Goal: Task Accomplishment & Management: Manage account settings

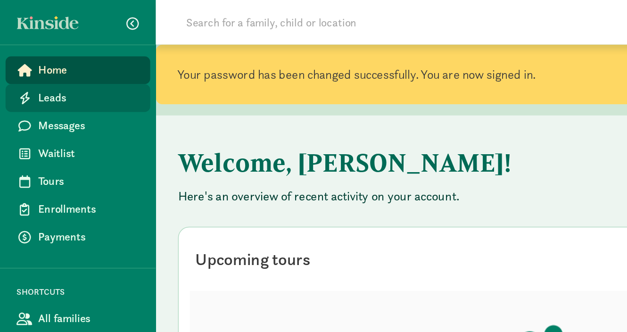
click at [46, 70] on span "Leads" at bounding box center [60, 66] width 68 height 11
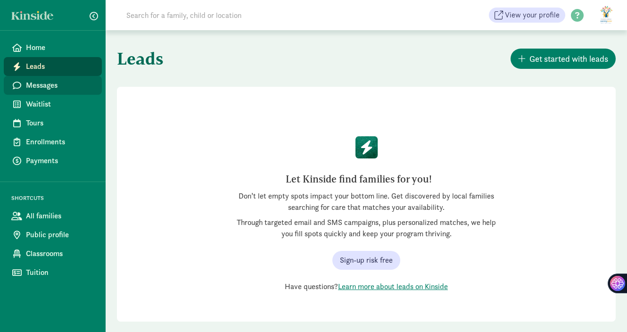
click at [50, 84] on span "Messages" at bounding box center [60, 85] width 68 height 11
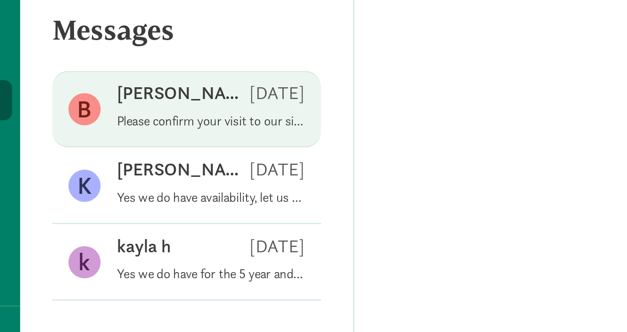
click at [179, 92] on p "Please confirm your visit to our site. February 05. Thank you in advance, bless…" at bounding box center [195, 95] width 88 height 8
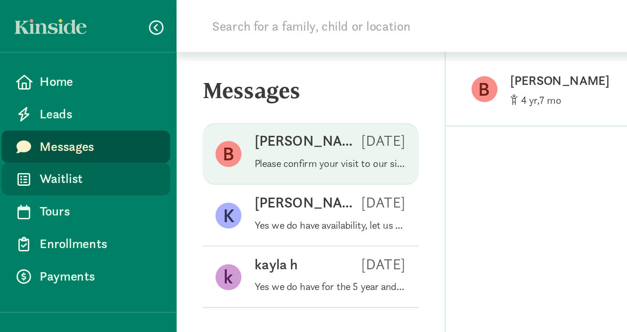
click at [61, 103] on span "Waitlist" at bounding box center [60, 103] width 68 height 11
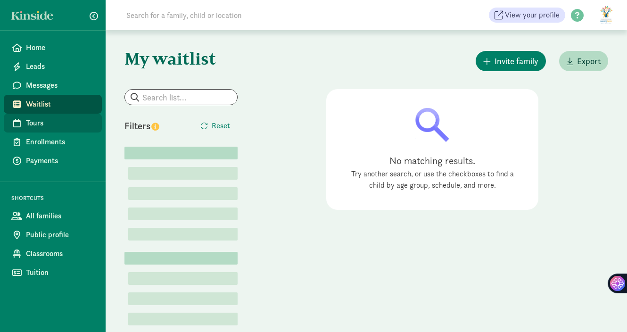
click at [39, 126] on span "Tours" at bounding box center [60, 122] width 68 height 11
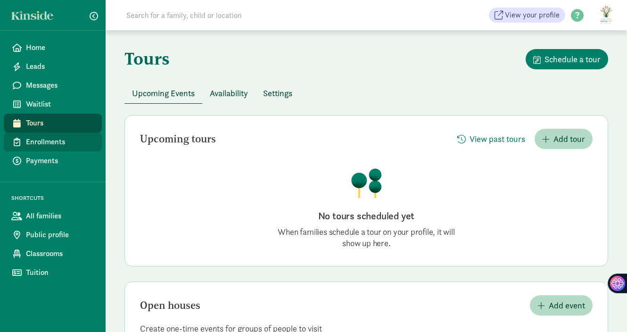
click at [39, 143] on span "Enrollments" at bounding box center [60, 141] width 68 height 11
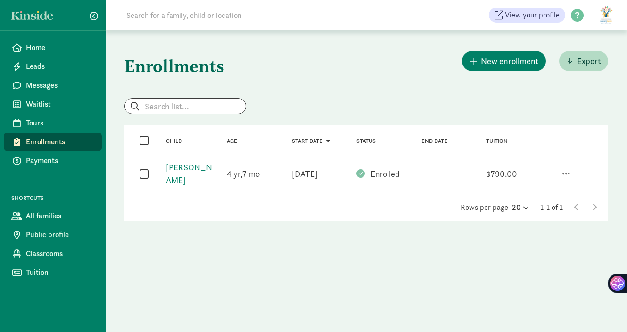
click at [144, 174] on input "checkbox" at bounding box center [143, 173] width 9 height 13
checkbox input "true"
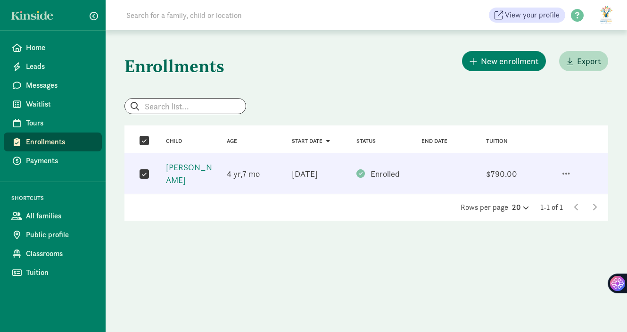
checkbox input "true"
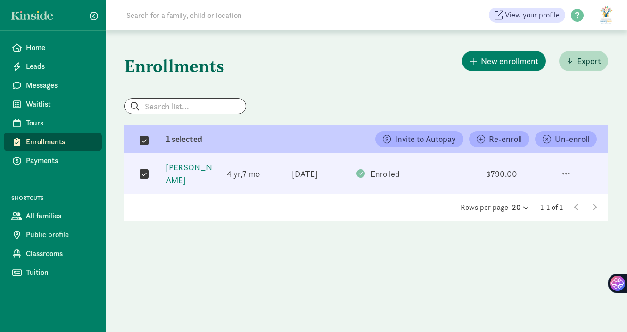
click at [144, 174] on input "checkbox" at bounding box center [143, 173] width 9 height 13
checkbox input "false"
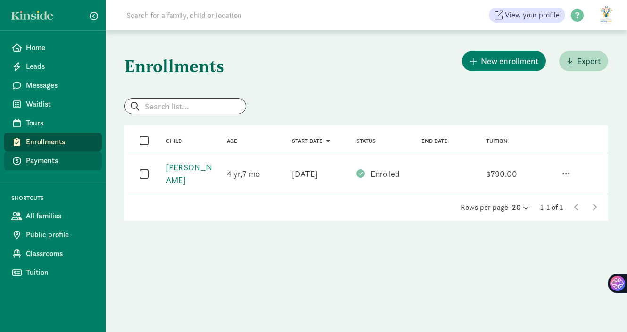
click at [62, 167] on link "Payments" at bounding box center [53, 160] width 98 height 19
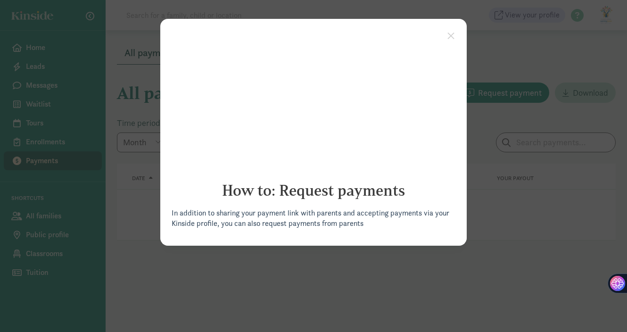
click at [143, 235] on appcues "× How to: Request payments In addition to sharing your payment link with parent…" at bounding box center [313, 166] width 627 height 332
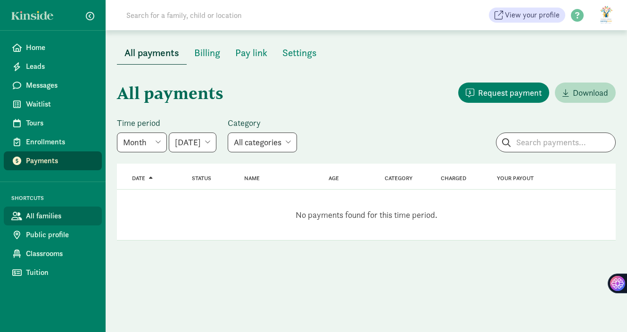
click at [56, 218] on span "All families" at bounding box center [60, 215] width 68 height 11
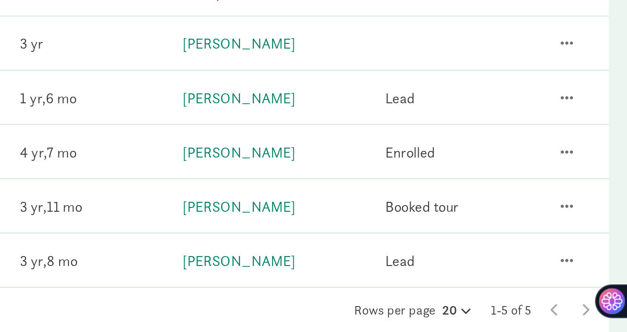
scroll to position [40, 0]
click at [589, 228] on span "button" at bounding box center [591, 227] width 8 height 8
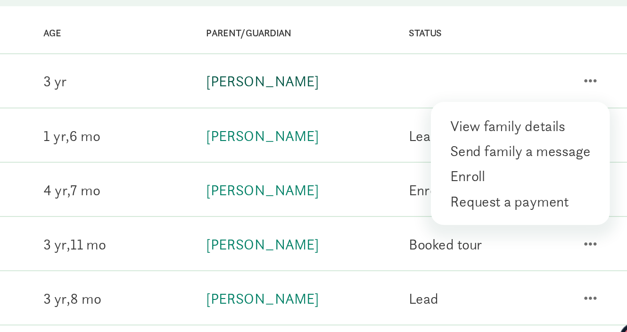
click at [370, 135] on link "Ben Draeger" at bounding box center [400, 133] width 66 height 11
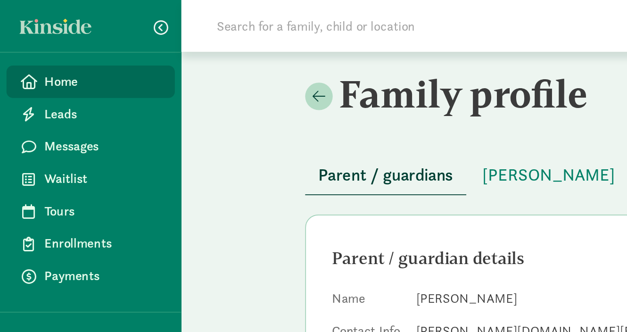
click at [45, 49] on span "Home" at bounding box center [60, 47] width 68 height 11
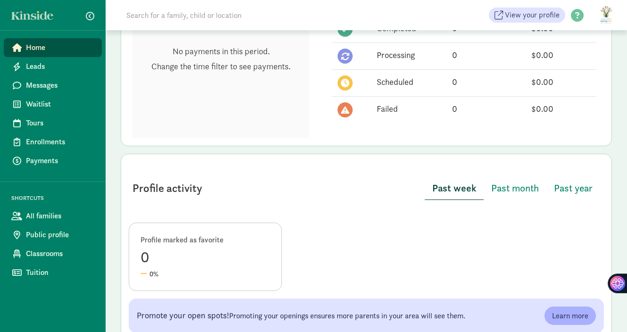
scroll to position [367, 0]
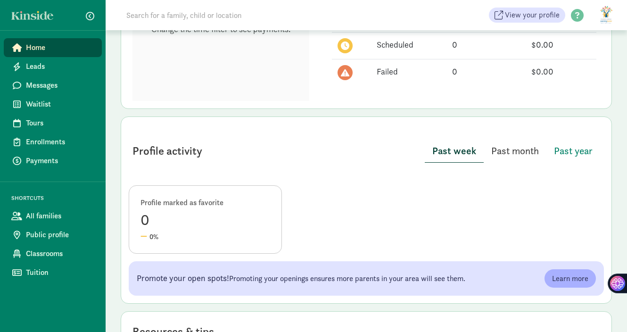
click at [511, 150] on span "Past month" at bounding box center [515, 150] width 48 height 15
click at [574, 149] on span "Past year" at bounding box center [573, 150] width 39 height 15
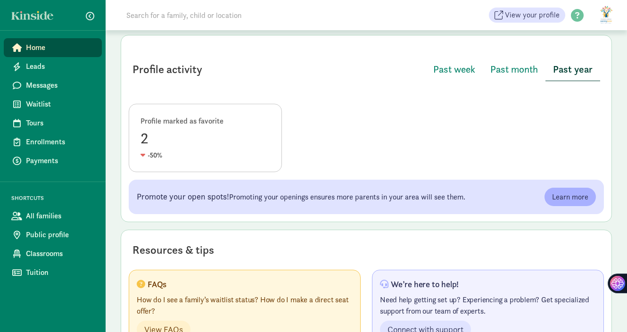
scroll to position [450, 0]
click at [180, 122] on div "Profile marked as favorite" at bounding box center [205, 120] width 130 height 11
click at [147, 132] on div "2" at bounding box center [205, 137] width 130 height 23
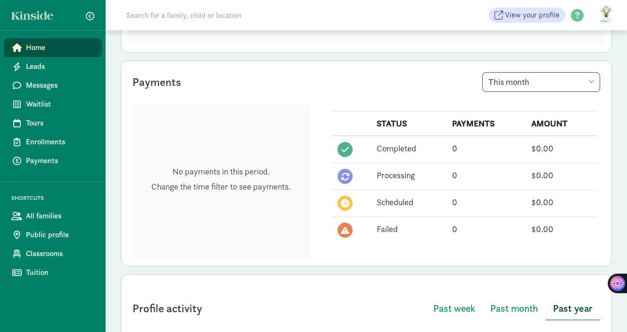
scroll to position [190, 0]
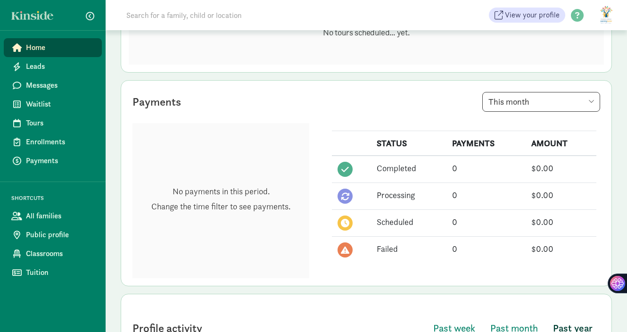
click at [607, 16] on figure at bounding box center [606, 15] width 23 height 23
click at [607, 37] on link "User Profile" at bounding box center [598, 35] width 38 height 11
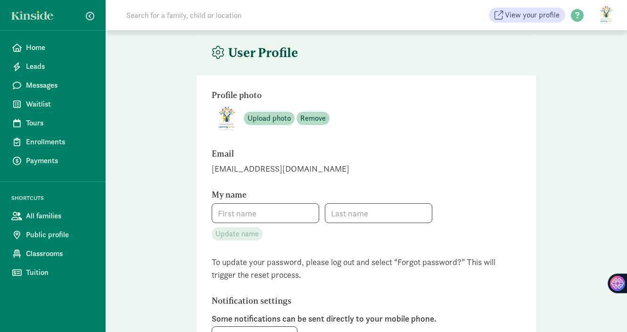
type input "[PERSON_NAME]"
type input "_"
checkbox input "true"
checkbox input "false"
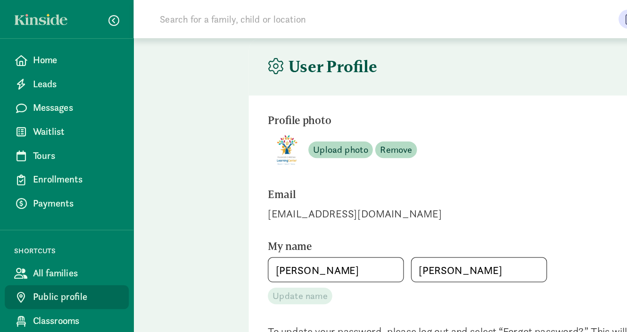
click at [64, 236] on span "Public profile" at bounding box center [60, 234] width 68 height 11
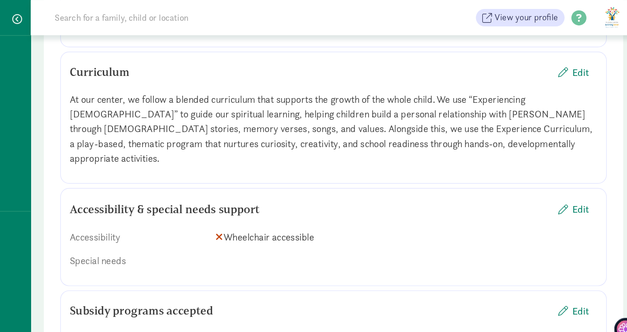
scroll to position [1016, 0]
click at [567, 58] on span "button" at bounding box center [563, 62] width 8 height 8
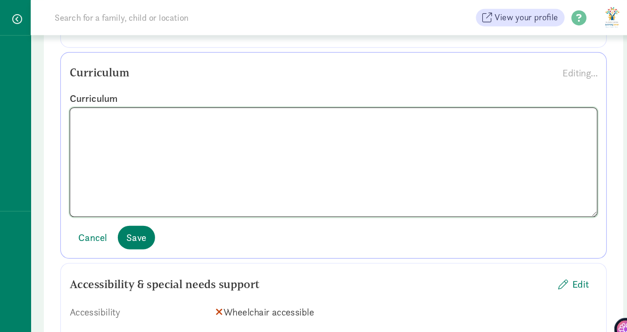
click at [348, 112] on textarea at bounding box center [366, 139] width 454 height 94
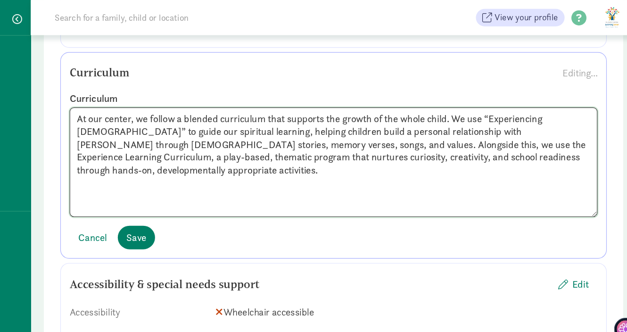
type textarea "At our center, we follow a blended curriculum that supports the growth of the w…"
click at [414, 204] on div "Curriculum Editing... Curriculum At our center, we follow a blended curriculum …" at bounding box center [366, 134] width 470 height 178
click at [194, 198] on span "Save" at bounding box center [196, 204] width 17 height 13
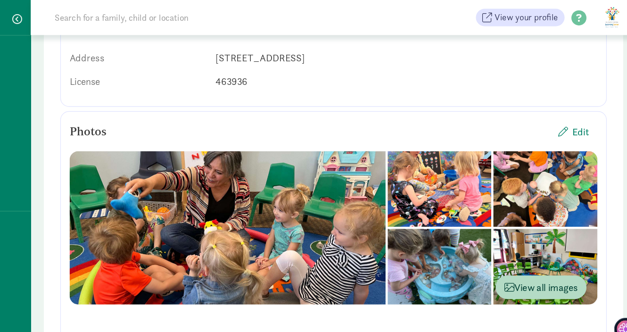
scroll to position [169, 0]
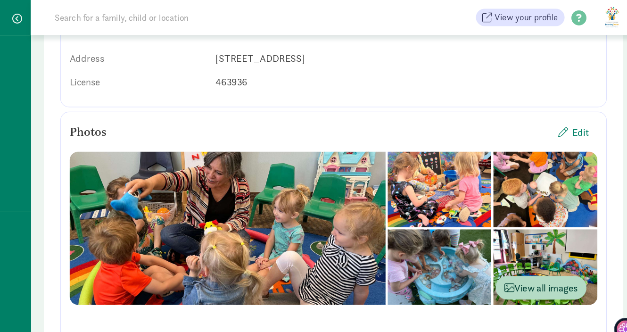
click at [429, 178] on div at bounding box center [458, 163] width 90 height 65
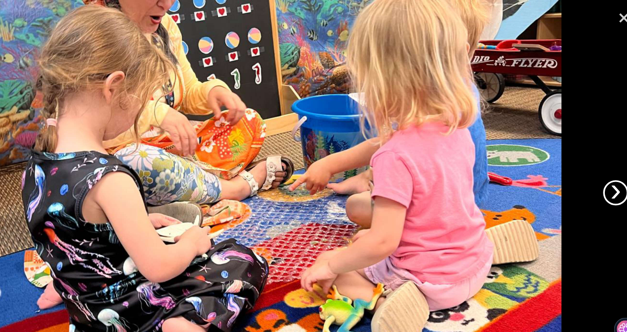
click at [603, 169] on link "›" at bounding box center [609, 166] width 22 height 22
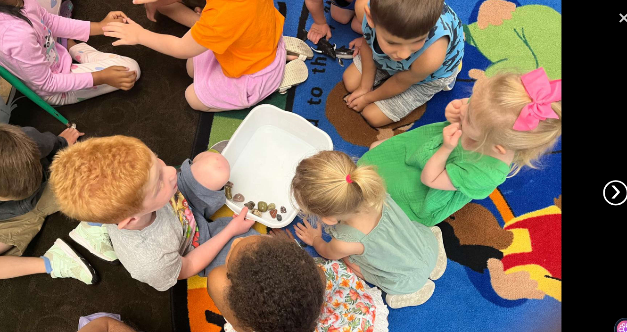
click at [603, 169] on link "›" at bounding box center [609, 166] width 22 height 22
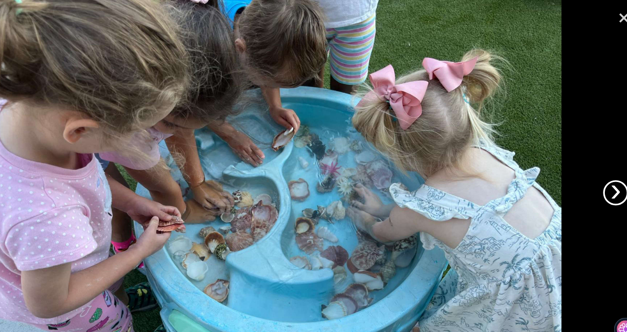
click at [603, 169] on link "›" at bounding box center [609, 166] width 22 height 22
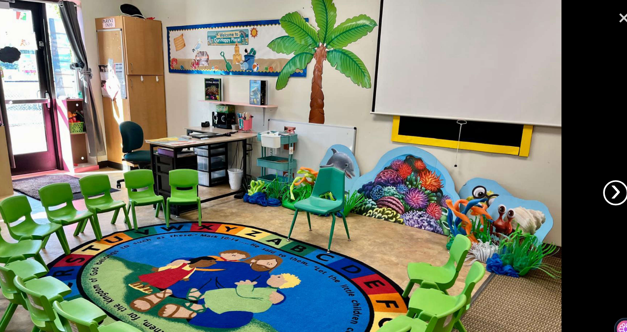
click at [603, 169] on link "›" at bounding box center [609, 166] width 22 height 22
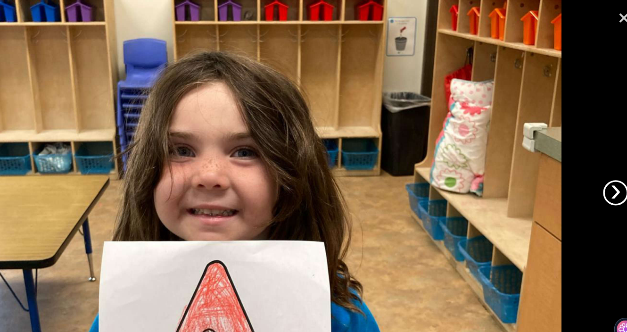
click at [603, 169] on link "›" at bounding box center [609, 166] width 22 height 22
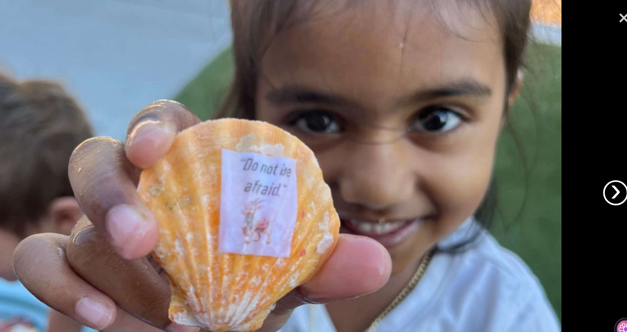
click at [603, 169] on link "›" at bounding box center [609, 166] width 22 height 22
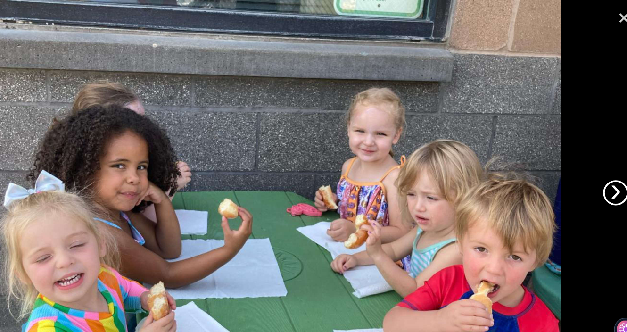
click at [603, 169] on link "›" at bounding box center [609, 166] width 22 height 22
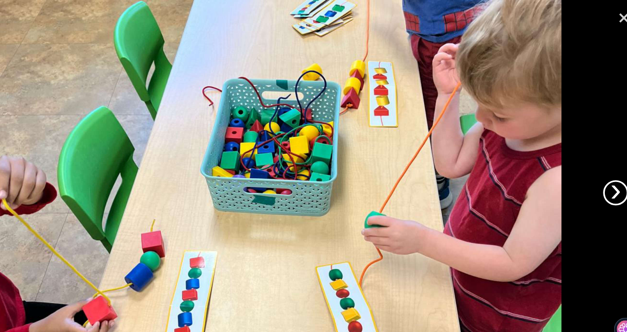
click at [603, 169] on link "›" at bounding box center [609, 166] width 22 height 22
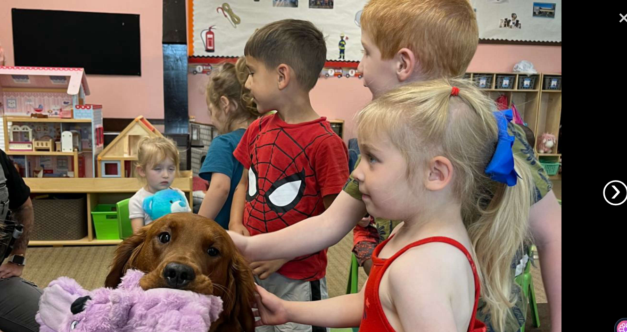
click at [603, 169] on link "›" at bounding box center [609, 166] width 22 height 22
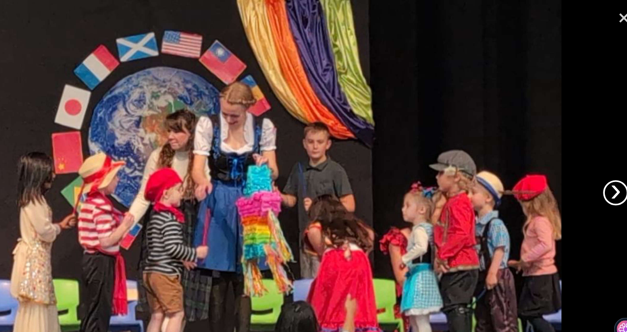
click at [603, 169] on link "›" at bounding box center [609, 166] width 22 height 22
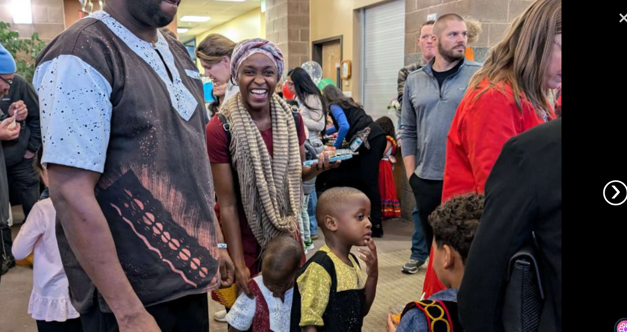
click at [603, 169] on link "›" at bounding box center [609, 166] width 22 height 22
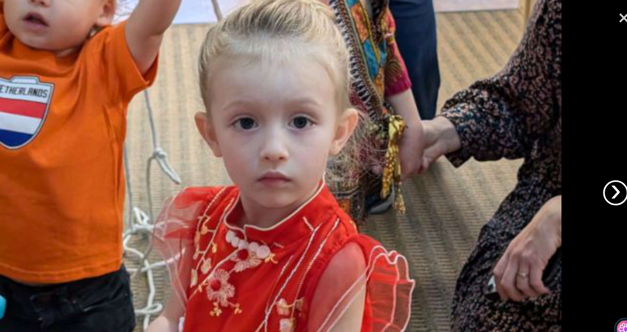
click at [603, 169] on link "›" at bounding box center [609, 166] width 22 height 22
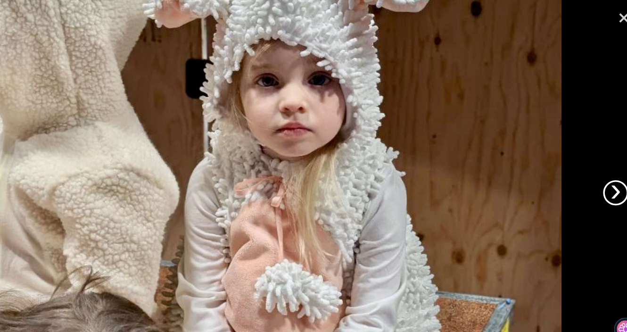
click at [603, 169] on link "›" at bounding box center [609, 166] width 22 height 22
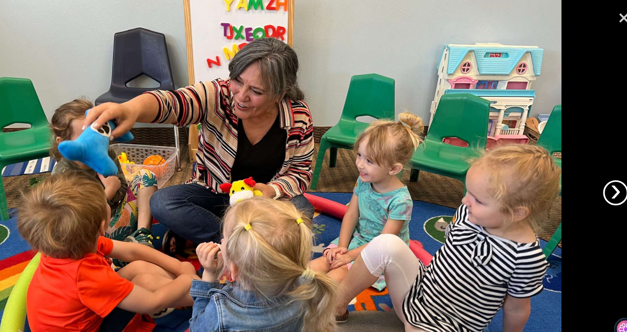
click at [603, 169] on link "›" at bounding box center [609, 166] width 22 height 22
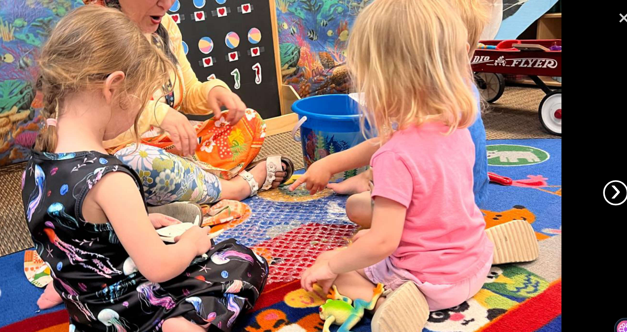
click at [603, 169] on link "›" at bounding box center [609, 166] width 22 height 22
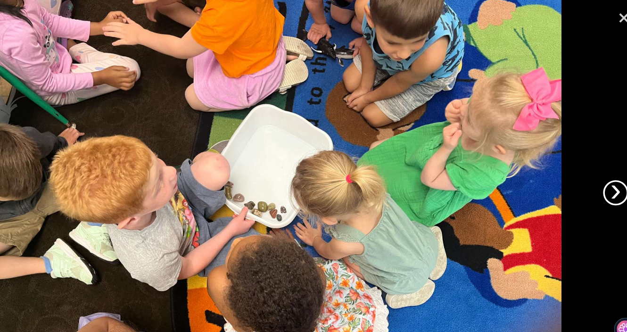
click at [603, 169] on link "›" at bounding box center [609, 166] width 22 height 22
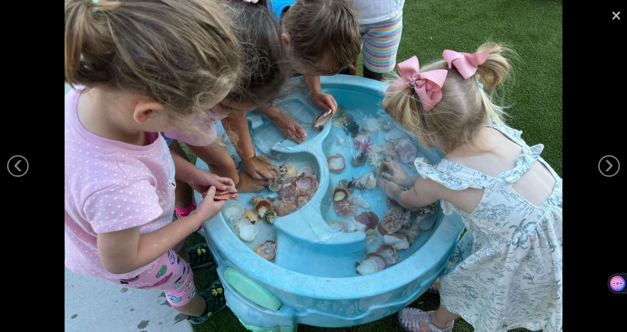
click at [615, 12] on link "×" at bounding box center [616, 14] width 22 height 28
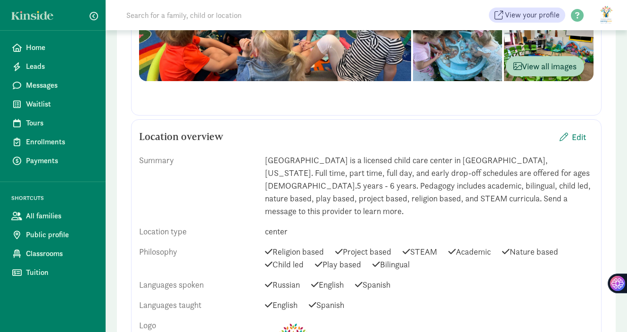
scroll to position [348, 0]
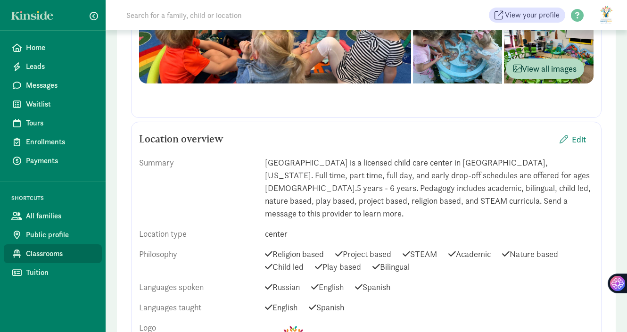
click at [57, 256] on span "Classrooms" at bounding box center [60, 253] width 68 height 11
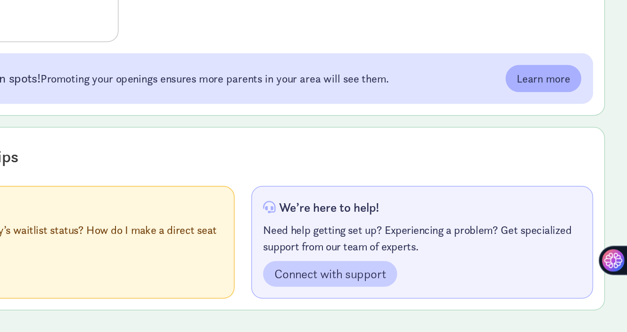
scroll to position [485, 0]
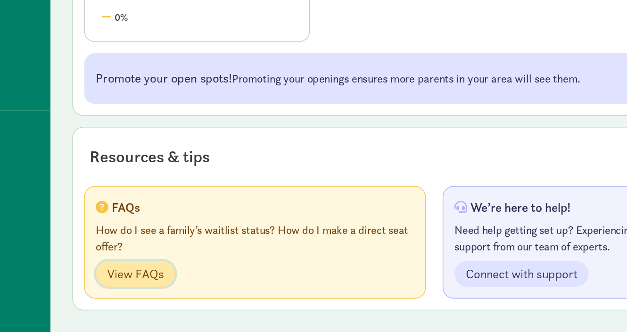
click at [174, 287] on span "View FAQs" at bounding box center [163, 292] width 39 height 13
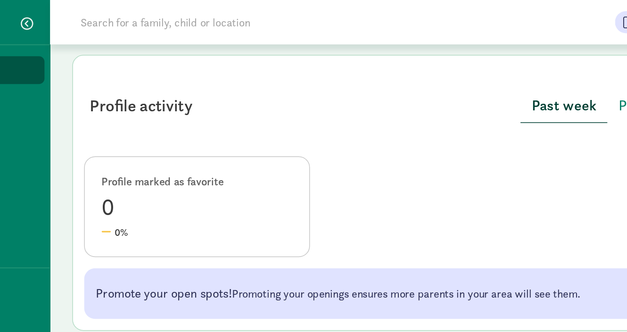
scroll to position [327, 0]
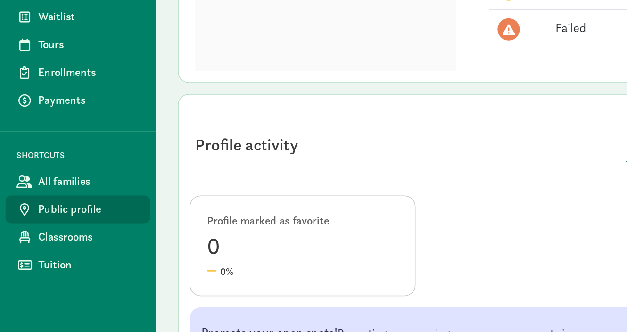
click at [70, 235] on span "Public profile" at bounding box center [60, 234] width 68 height 11
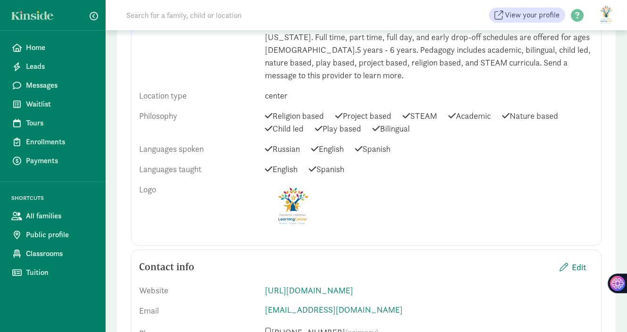
scroll to position [487, 0]
click at [428, 108] on span "STEAM" at bounding box center [419, 114] width 34 height 13
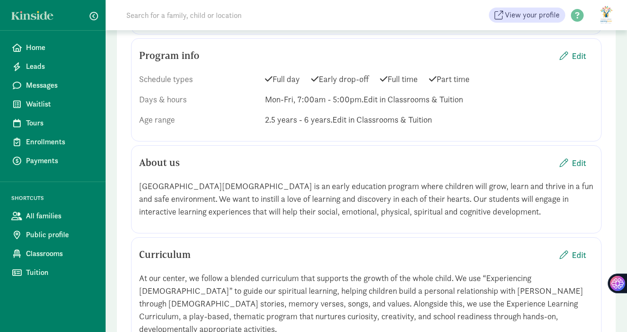
scroll to position [824, 0]
click at [578, 49] on span "Edit" at bounding box center [579, 55] width 14 height 13
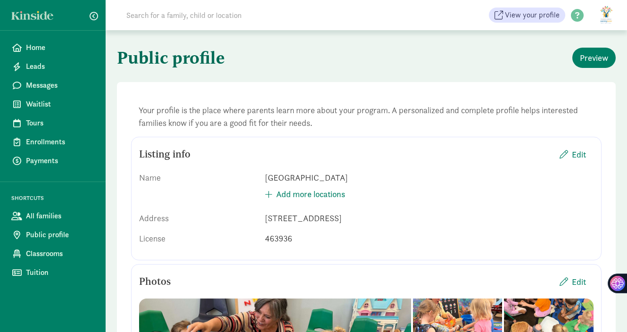
scroll to position [0, 0]
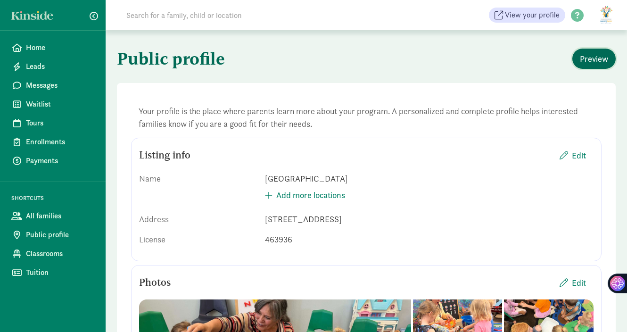
click at [602, 59] on span "Preview" at bounding box center [594, 58] width 28 height 13
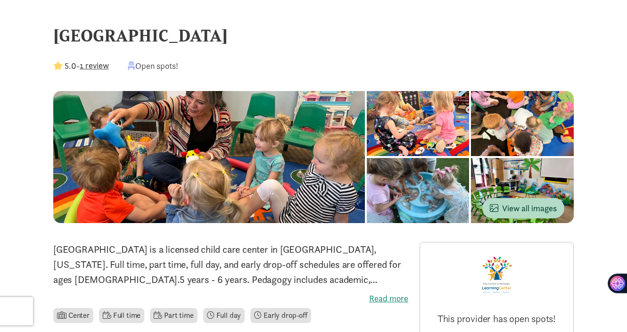
click at [95, 66] on button "1 review" at bounding box center [94, 65] width 29 height 13
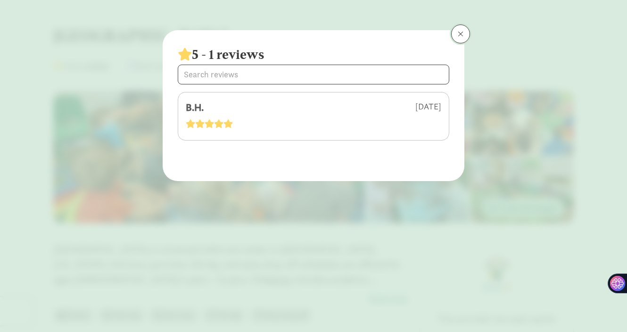
click at [457, 36] on button at bounding box center [460, 34] width 19 height 19
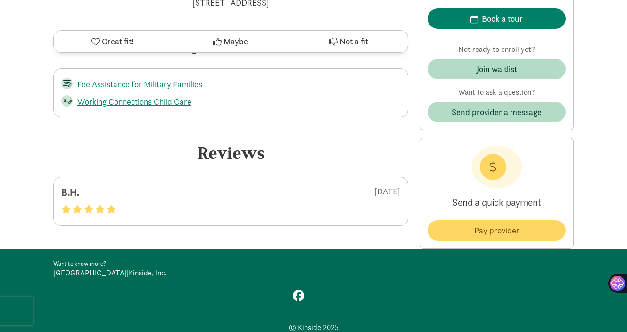
scroll to position [1648, 0]
